Goal: Task Accomplishment & Management: Use online tool/utility

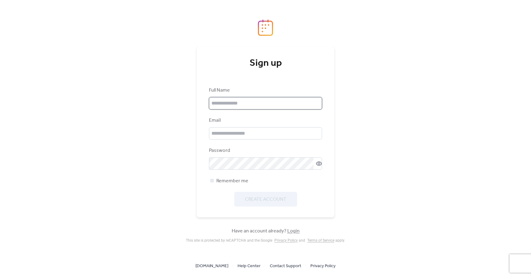
click at [240, 105] on input "text" at bounding box center [265, 103] width 113 height 12
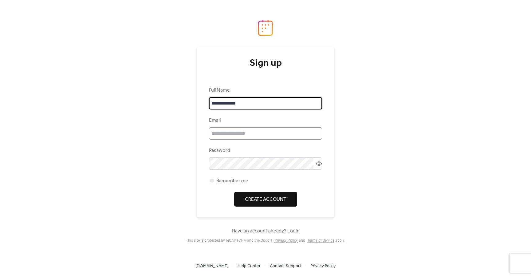
type input "**********"
click at [241, 136] on input "email" at bounding box center [265, 133] width 113 height 12
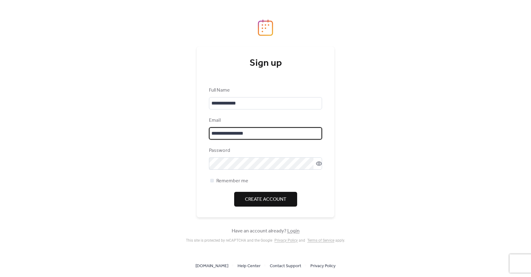
type input "**********"
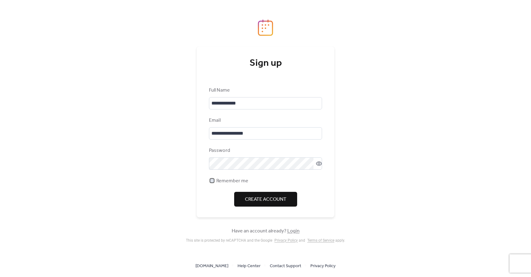
click at [210, 180] on div at bounding box center [212, 181] width 4 height 4
click at [263, 200] on span "Create Account" at bounding box center [266, 199] width 42 height 7
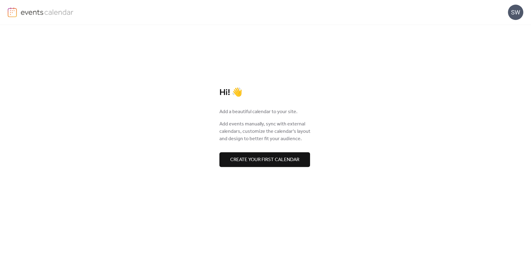
click at [260, 158] on span "Create your first calendar" at bounding box center [264, 159] width 69 height 7
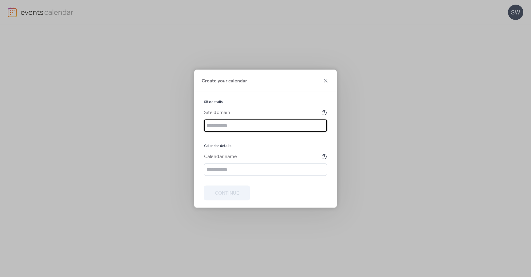
click at [243, 128] on input "text" at bounding box center [265, 125] width 123 height 12
type input "**********"
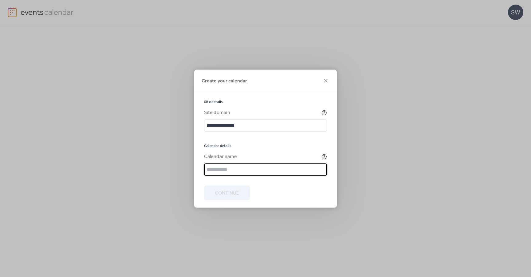
click at [232, 167] on input "text" at bounding box center [265, 169] width 123 height 12
type input "*"
type input "**********"
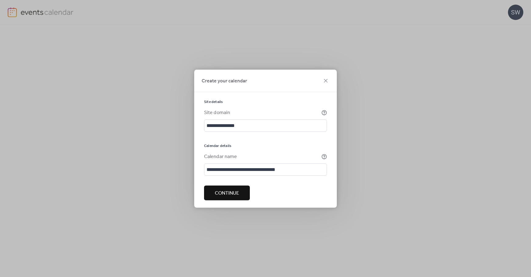
click at [213, 194] on button "Continue" at bounding box center [227, 192] width 46 height 15
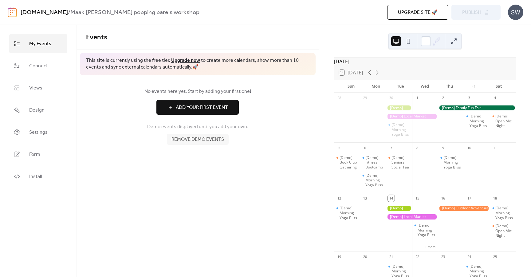
click at [174, 110] on button "Add Your First Event" at bounding box center [198, 107] width 82 height 15
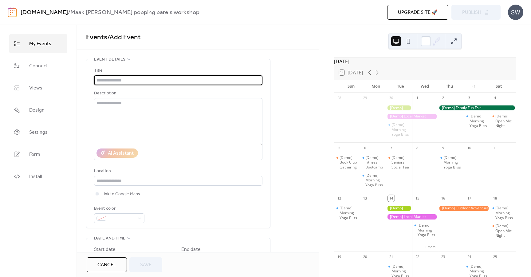
click at [127, 78] on input "text" at bounding box center [178, 80] width 169 height 10
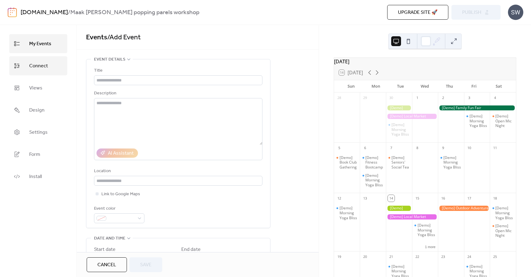
click at [30, 66] on span "Connect" at bounding box center [38, 66] width 19 height 10
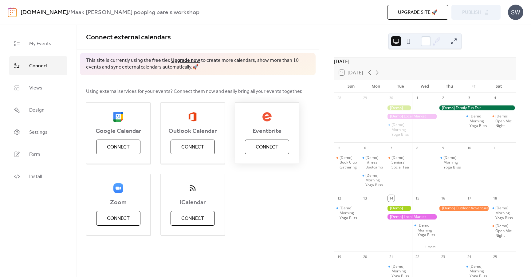
click at [288, 143] on button "Connect" at bounding box center [267, 147] width 44 height 15
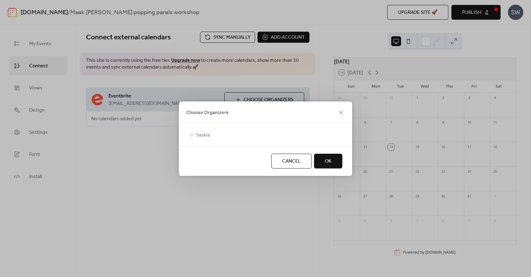
click at [191, 130] on div "Saskia" at bounding box center [265, 135] width 173 height 22
click at [192, 137] on div at bounding box center [192, 135] width 6 height 6
click at [334, 167] on button "OK" at bounding box center [328, 161] width 28 height 15
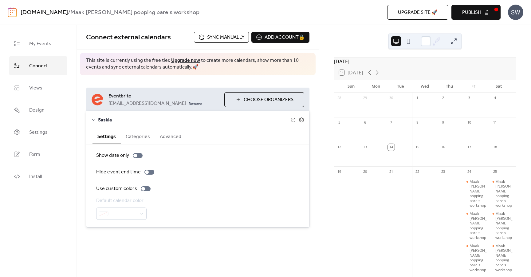
click at [481, 12] on span "Publish" at bounding box center [471, 12] width 19 height 7
click at [42, 176] on span "Install" at bounding box center [35, 177] width 13 height 10
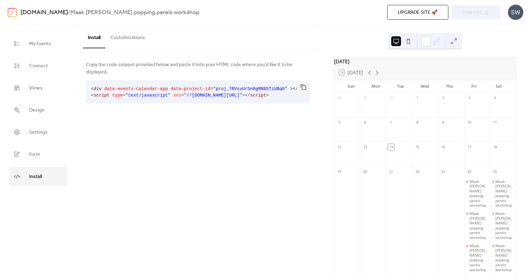
click at [182, 93] on span "=" at bounding box center [182, 95] width 3 height 5
click at [305, 80] on button "button" at bounding box center [303, 87] width 12 height 14
